Goal: Information Seeking & Learning: Learn about a topic

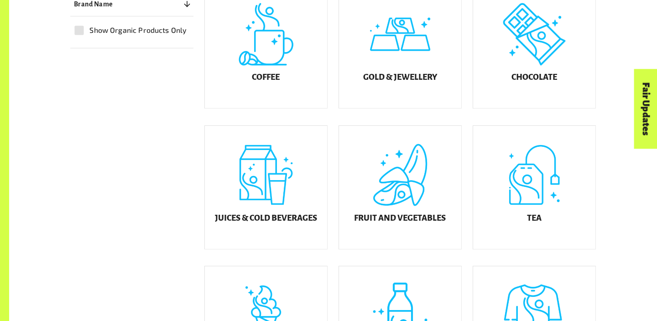
scroll to position [309, 0]
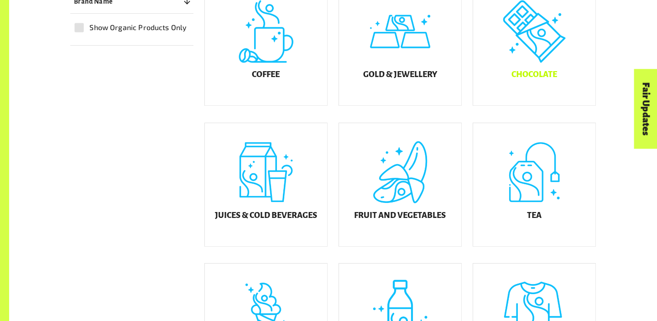
click at [480, 85] on div "Chocolate" at bounding box center [534, 43] width 122 height 123
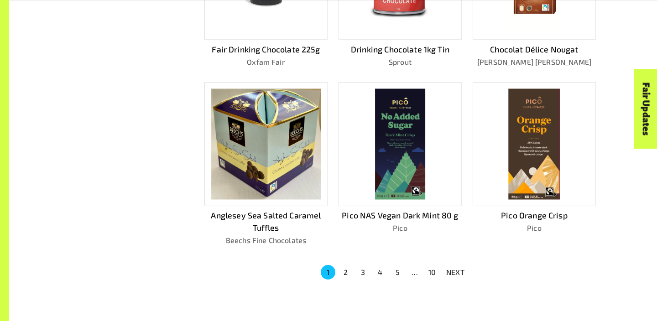
scroll to position [554, 0]
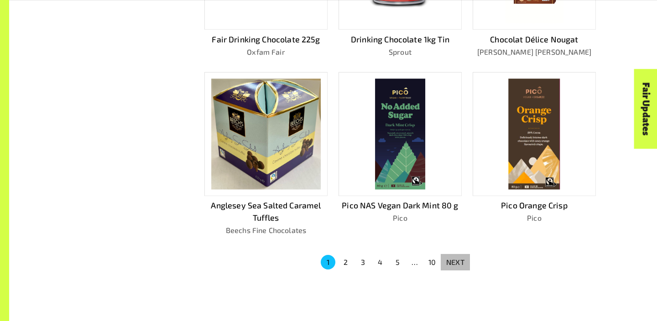
click at [454, 261] on p "NEXT" at bounding box center [455, 262] width 18 height 11
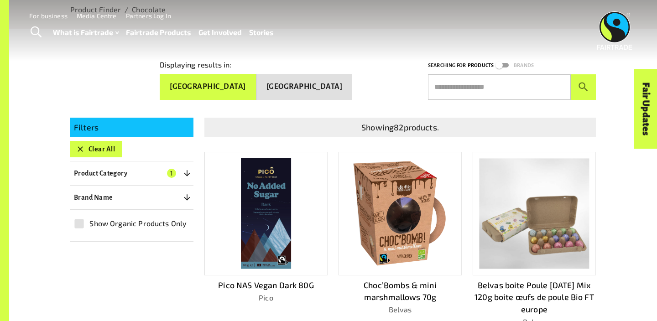
scroll to position [0, 0]
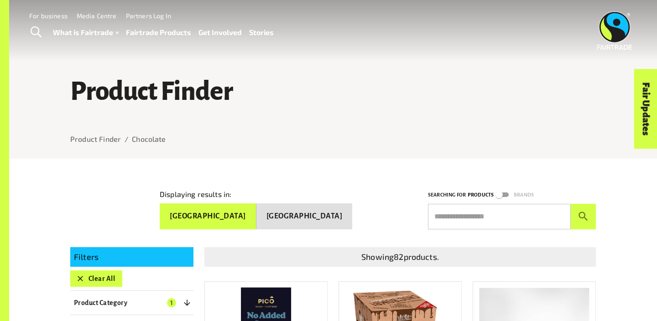
click at [457, 210] on input "text" at bounding box center [499, 217] width 143 height 26
type input "**********"
click at [571, 204] on button "submit" at bounding box center [583, 217] width 25 height 26
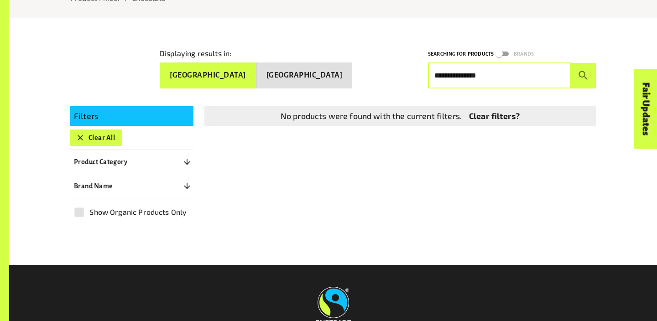
scroll to position [145, 0]
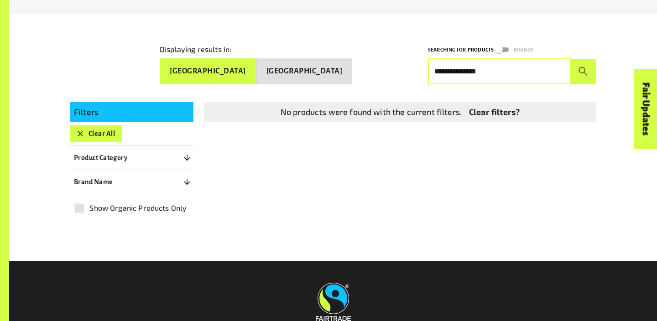
drag, startPoint x: 499, startPoint y: 70, endPoint x: 350, endPoint y: 60, distance: 149.6
click at [350, 60] on div "**********" at bounding box center [327, 56] width 537 height 55
click at [571, 59] on button "submit" at bounding box center [583, 72] width 25 height 26
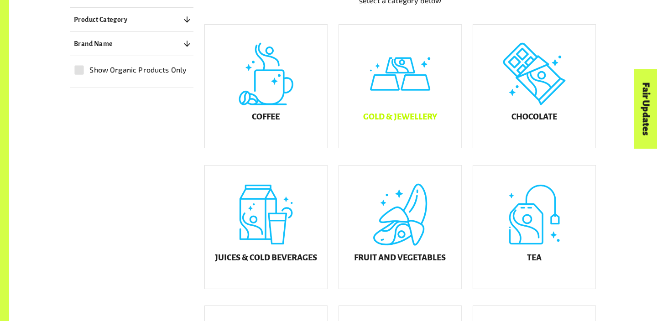
scroll to position [272, 0]
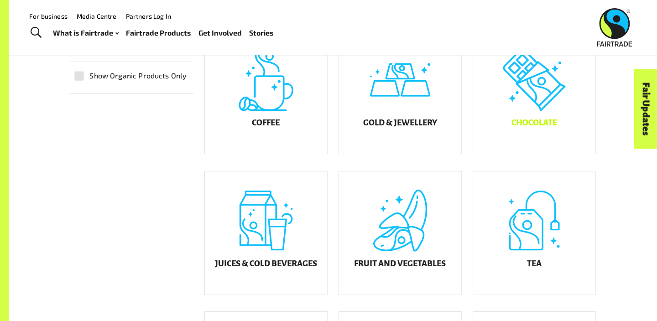
click at [527, 67] on div "Chocolate" at bounding box center [534, 92] width 122 height 123
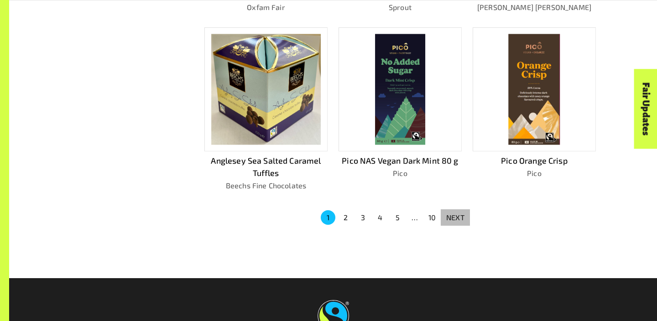
click at [446, 214] on p "NEXT" at bounding box center [455, 217] width 18 height 11
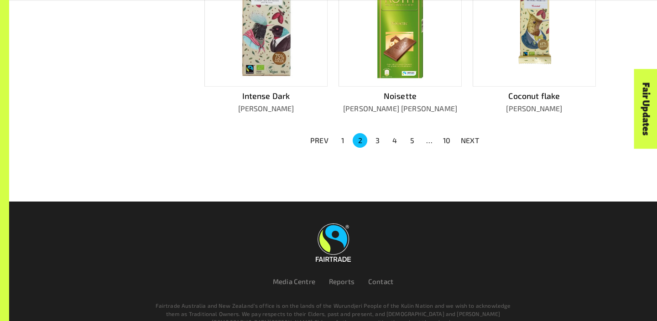
scroll to position [689, 0]
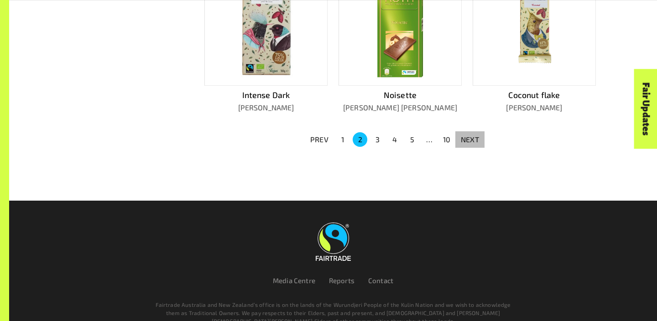
click at [467, 134] on p "NEXT" at bounding box center [470, 139] width 18 height 11
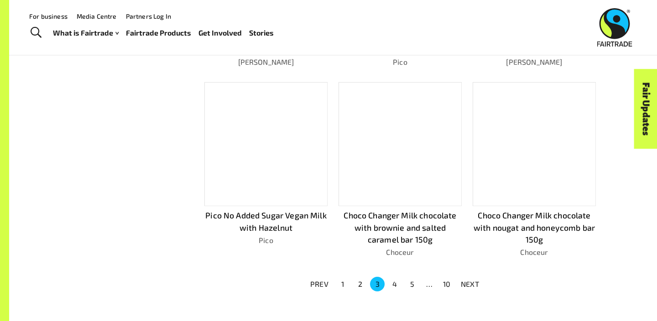
scroll to position [545, 0]
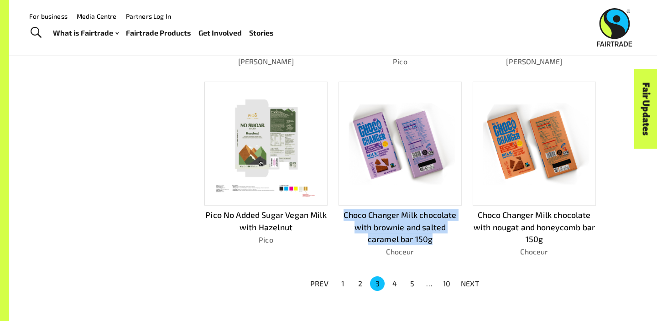
drag, startPoint x: 336, startPoint y: 210, endPoint x: 437, endPoint y: 236, distance: 104.4
click at [437, 236] on div "Choco Changer Milk chocolate with brownie and salted caramel bar 150g Choceur" at bounding box center [395, 162] width 134 height 191
copy p "Choco Changer Milk chocolate with brownie and salted caramel bar 150g"
click at [473, 281] on p "NEXT" at bounding box center [470, 283] width 18 height 11
